Goal: Download file/media

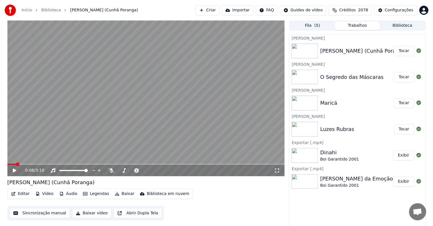
click at [404, 130] on button "Tocar" at bounding box center [404, 129] width 20 height 10
click at [124, 193] on button "Baixar" at bounding box center [125, 194] width 24 height 8
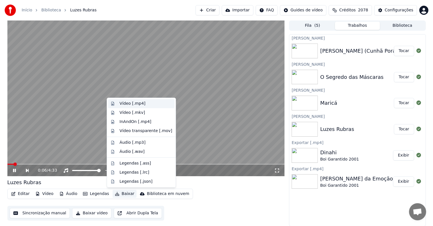
click at [128, 104] on div "Vídeo [.mp4]" at bounding box center [132, 104] width 26 height 6
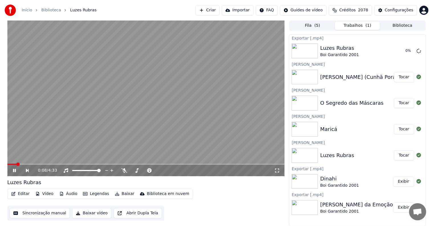
click at [405, 129] on button "Tocar" at bounding box center [404, 129] width 20 height 10
click at [122, 193] on button "Baixar" at bounding box center [125, 194] width 24 height 8
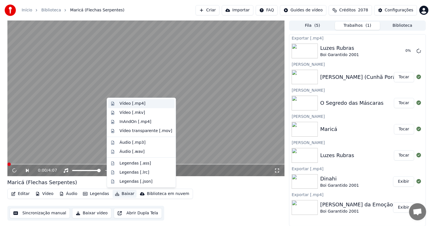
click at [125, 104] on div "Vídeo [.mp4]" at bounding box center [132, 104] width 26 height 6
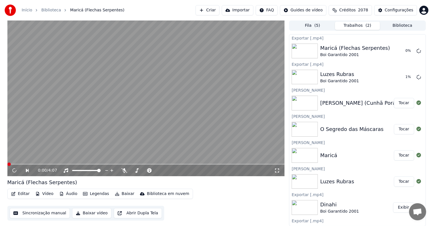
click at [400, 129] on button "Tocar" at bounding box center [404, 129] width 20 height 10
click at [119, 193] on button "Baixar" at bounding box center [125, 194] width 24 height 8
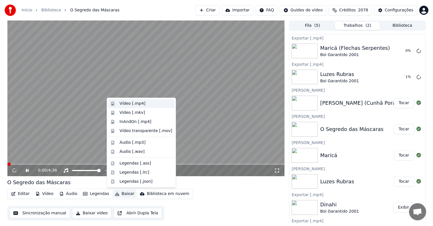
click at [121, 105] on div "Vídeo [.mp4]" at bounding box center [132, 104] width 26 height 6
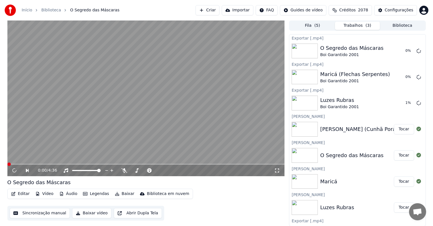
click at [402, 129] on button "Tocar" at bounding box center [404, 129] width 20 height 10
click at [117, 150] on video at bounding box center [145, 99] width 277 height 156
click at [113, 145] on video at bounding box center [145, 99] width 277 height 156
click at [123, 193] on button "Baixar" at bounding box center [125, 194] width 24 height 8
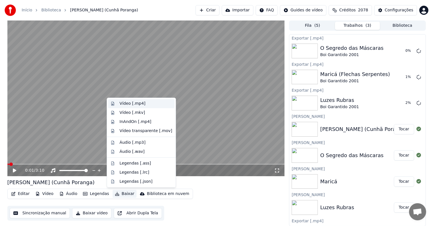
click at [125, 101] on div "Vídeo [.mp4]" at bounding box center [132, 104] width 26 height 6
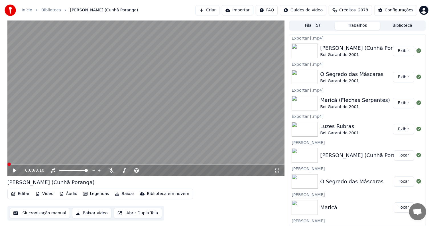
click at [403, 128] on button "Exibir" at bounding box center [403, 129] width 21 height 10
click at [400, 103] on button "Exibir" at bounding box center [403, 103] width 21 height 10
click at [401, 75] on button "Exibir" at bounding box center [403, 77] width 21 height 10
click at [401, 53] on button "Exibir" at bounding box center [403, 51] width 21 height 10
click at [216, 11] on button "Criar" at bounding box center [207, 10] width 24 height 10
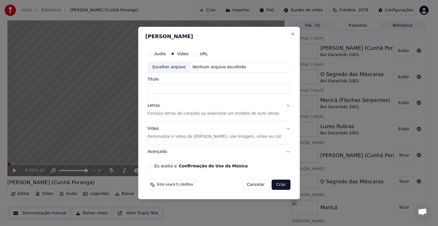
click at [160, 134] on p "Personalize o vídeo de [PERSON_NAME]: use imagem, vídeo ou cor" at bounding box center [215, 137] width 134 height 6
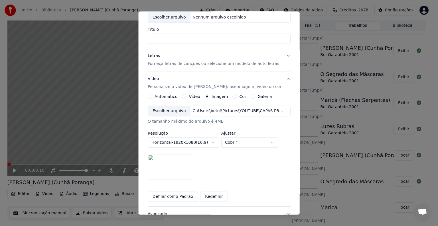
scroll to position [57, 0]
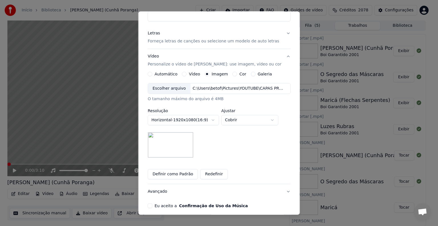
click at [159, 88] on div "Escolher arquivo" at bounding box center [169, 88] width 42 height 10
click at [161, 175] on button "Definir como Padrão" at bounding box center [173, 174] width 50 height 10
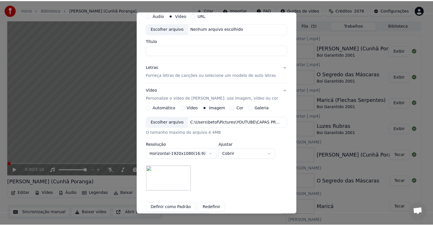
scroll to position [0, 0]
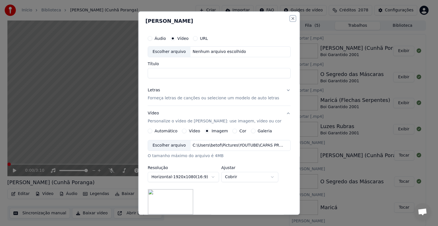
click at [290, 17] on button "Close" at bounding box center [292, 18] width 5 height 5
